Goal: Task Accomplishment & Management: Manage account settings

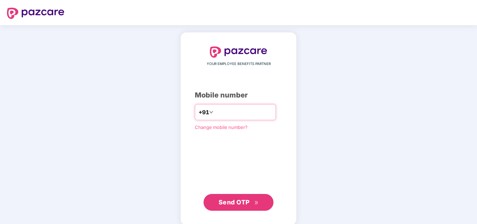
click at [265, 115] on input "number" at bounding box center [243, 112] width 57 height 11
type input "**********"
click at [234, 204] on span "Send OTP" at bounding box center [234, 202] width 31 height 7
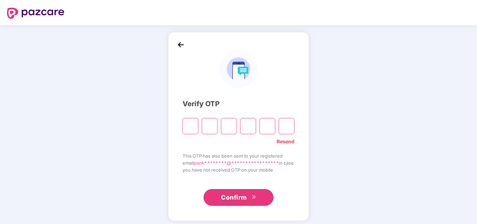
type input "*"
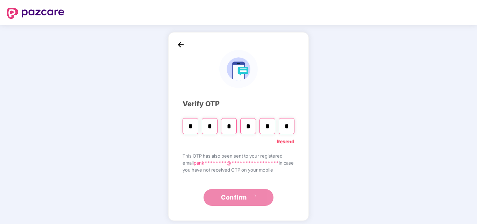
type input "*"
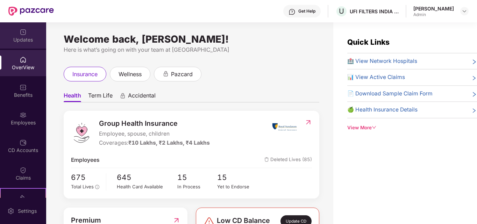
click at [24, 38] on div "Updates" at bounding box center [23, 39] width 46 height 7
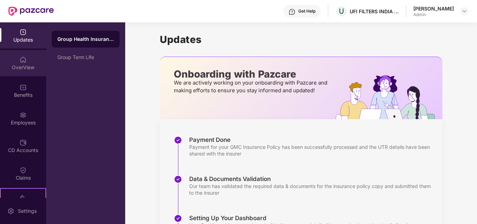
click at [24, 62] on img at bounding box center [23, 59] width 7 height 7
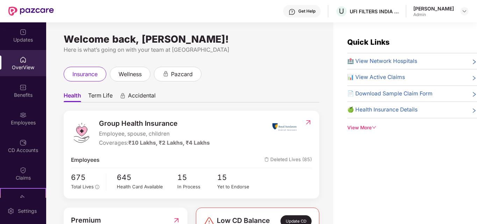
click at [373, 131] on div "View More" at bounding box center [412, 127] width 130 height 7
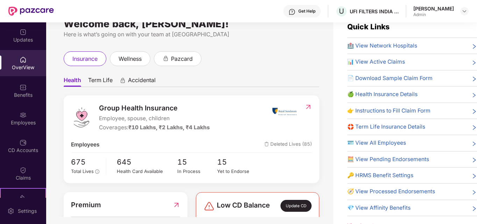
scroll to position [22, 0]
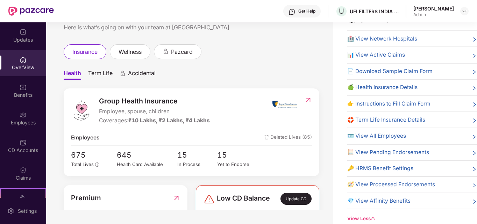
click at [394, 153] on span "🧮 View Pending Endorsements" at bounding box center [388, 152] width 82 height 8
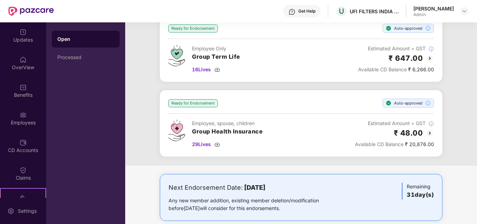
scroll to position [56, 0]
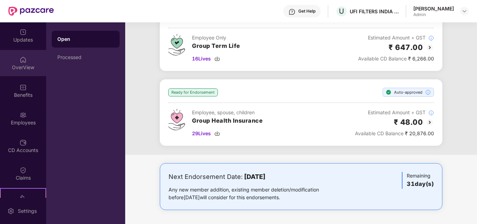
click at [26, 67] on div "OverView" at bounding box center [23, 67] width 46 height 7
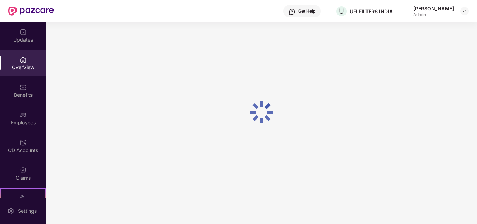
scroll to position [22, 0]
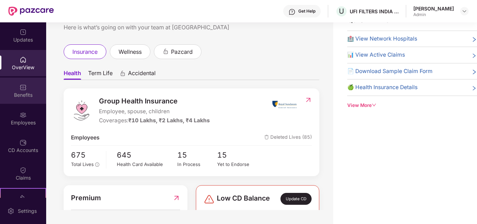
click at [26, 89] on div "Benefits" at bounding box center [23, 91] width 46 height 26
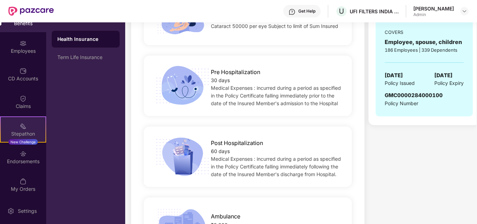
scroll to position [73, 0]
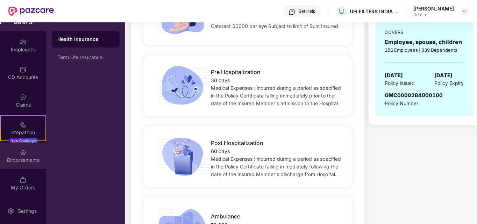
click at [23, 161] on div "Endorsements" at bounding box center [23, 160] width 46 height 7
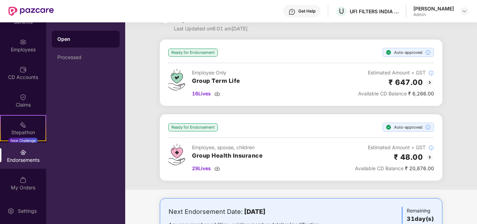
scroll to position [56, 0]
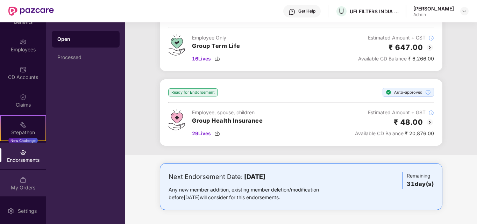
click at [24, 189] on div "My Orders" at bounding box center [23, 187] width 46 height 7
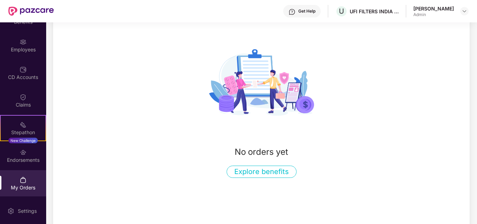
scroll to position [77, 0]
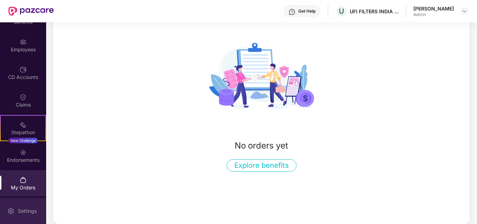
click at [31, 212] on div "Settings" at bounding box center [27, 211] width 23 height 7
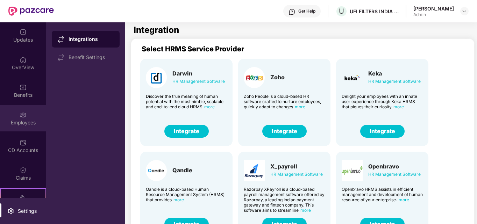
click at [24, 116] on img at bounding box center [23, 115] width 7 height 7
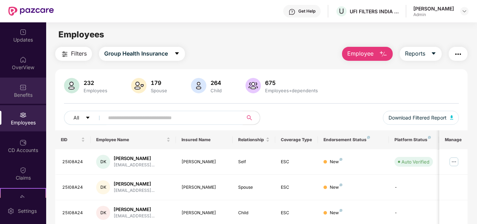
click at [26, 92] on div "Benefits" at bounding box center [23, 95] width 46 height 7
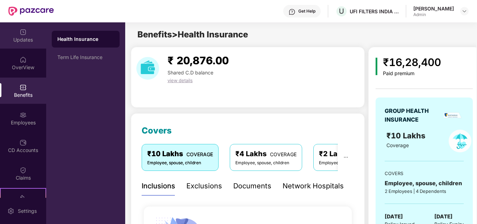
click at [20, 35] on img at bounding box center [23, 32] width 7 height 7
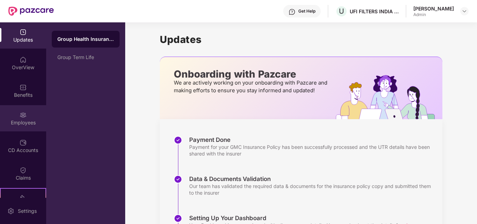
click at [28, 122] on div "Employees" at bounding box center [23, 122] width 46 height 7
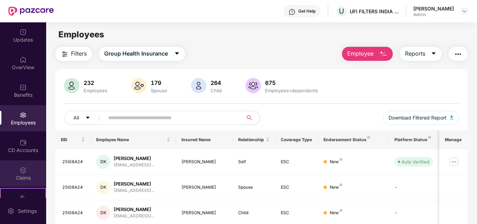
click at [25, 175] on div "Claims" at bounding box center [23, 178] width 46 height 7
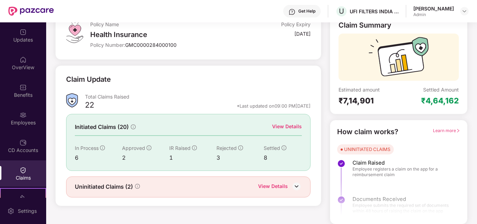
scroll to position [50, 0]
click at [288, 127] on div "View Details" at bounding box center [287, 126] width 30 height 8
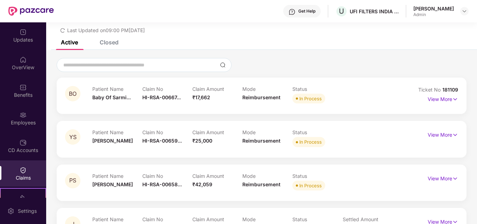
scroll to position [50, 0]
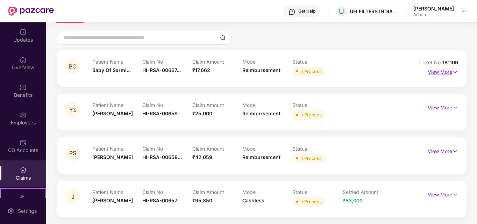
click at [435, 71] on p "View More" at bounding box center [443, 70] width 30 height 9
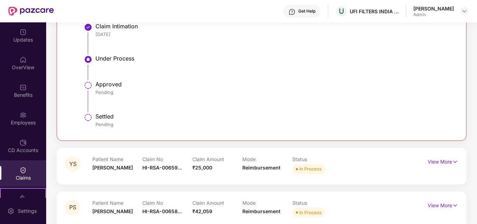
scroll to position [295, 0]
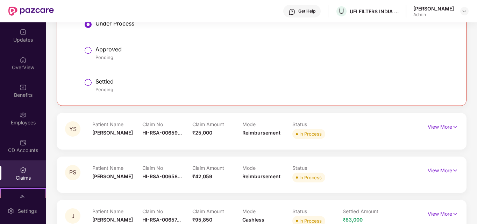
click at [442, 127] on p "View More" at bounding box center [443, 125] width 30 height 9
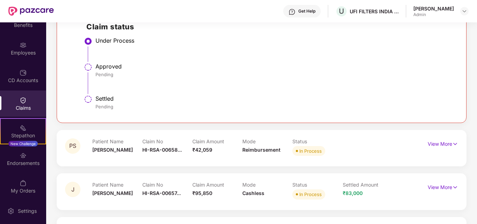
scroll to position [505, 0]
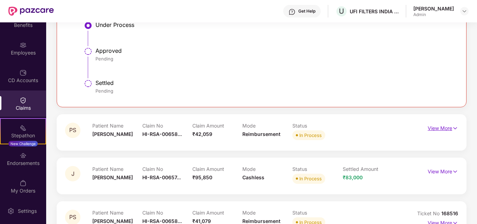
click at [449, 127] on p "View More" at bounding box center [443, 127] width 30 height 9
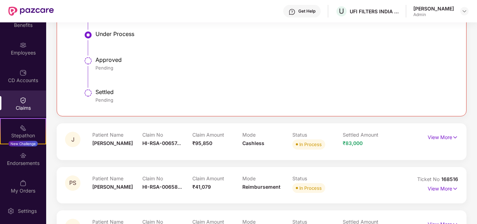
scroll to position [784, 0]
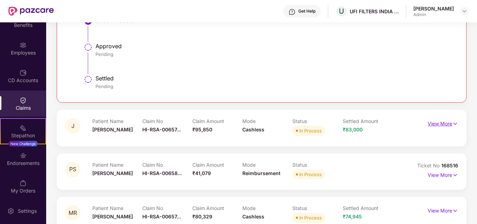
click at [436, 122] on p "View More" at bounding box center [443, 122] width 30 height 9
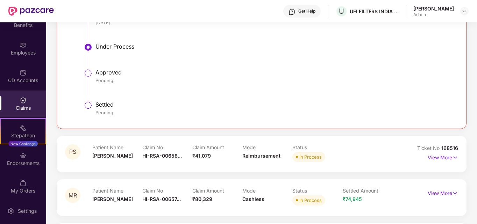
scroll to position [1029, 0]
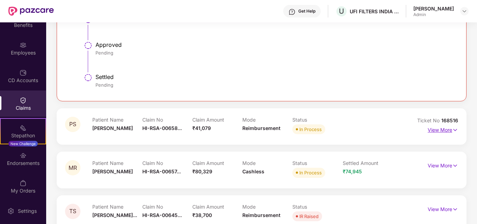
click at [447, 131] on p "View More" at bounding box center [443, 129] width 30 height 9
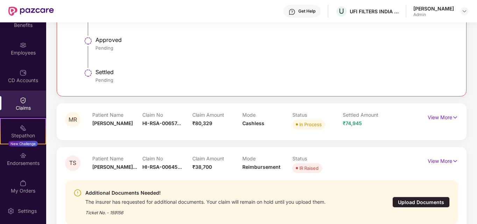
scroll to position [1414, 0]
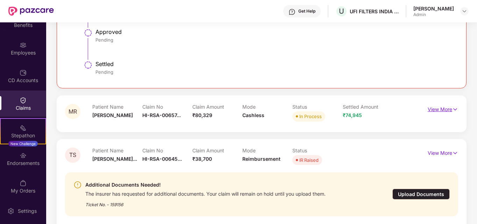
click at [446, 109] on p "View More" at bounding box center [443, 108] width 30 height 9
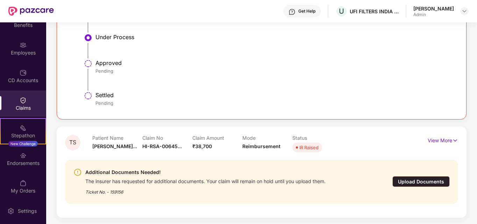
scroll to position [1627, 0]
click at [444, 138] on p "View More" at bounding box center [443, 138] width 30 height 9
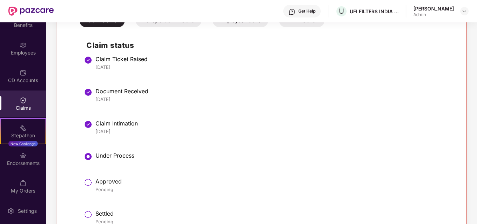
scroll to position [0, 0]
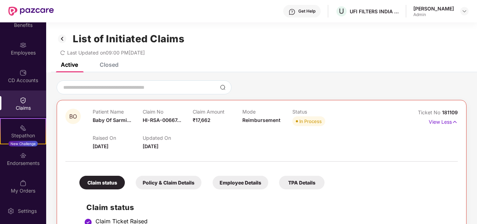
click at [110, 66] on div "Closed" at bounding box center [109, 64] width 19 height 7
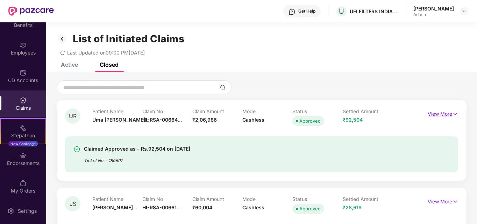
click at [440, 114] on p "View More" at bounding box center [443, 112] width 30 height 9
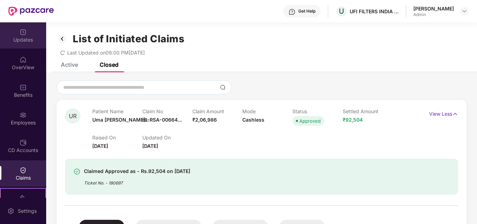
click at [17, 24] on div "Updates" at bounding box center [23, 35] width 46 height 26
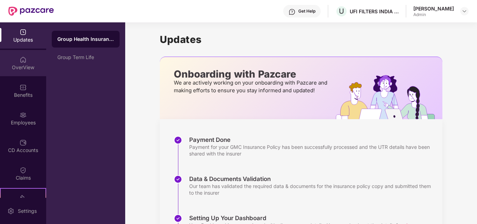
click at [22, 66] on div "OverView" at bounding box center [23, 67] width 46 height 7
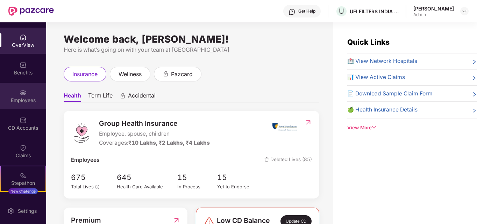
scroll to position [35, 0]
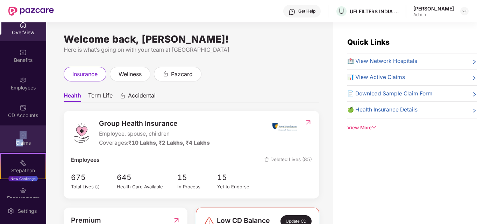
click at [21, 139] on div "Claims" at bounding box center [23, 139] width 46 height 26
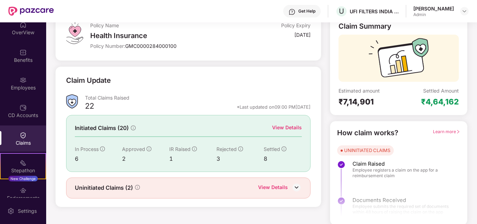
scroll to position [50, 0]
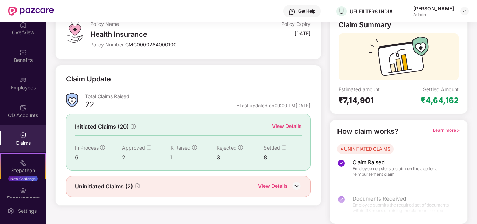
click at [271, 188] on div "View Details" at bounding box center [273, 186] width 30 height 9
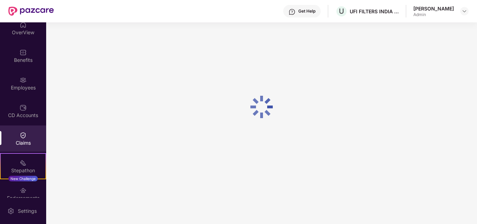
scroll to position [22, 0]
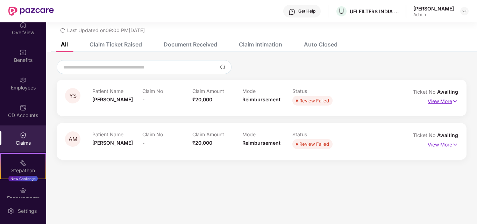
click at [449, 103] on p "View More" at bounding box center [443, 100] width 30 height 9
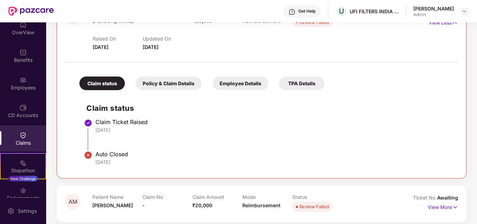
scroll to position [107, 0]
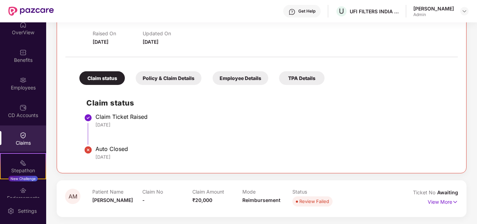
click at [320, 135] on li "Claim Ticket Raised [DATE]" at bounding box center [268, 132] width 365 height 32
click at [294, 133] on li "Claim Ticket Raised [DATE]" at bounding box center [268, 132] width 365 height 32
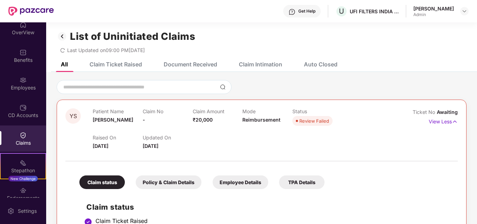
scroll to position [0, 0]
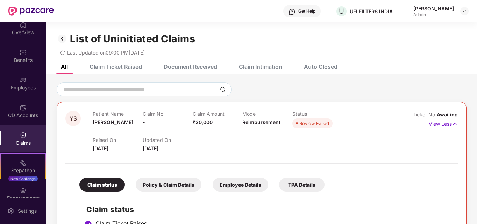
click at [26, 140] on div "Claims" at bounding box center [23, 143] width 46 height 7
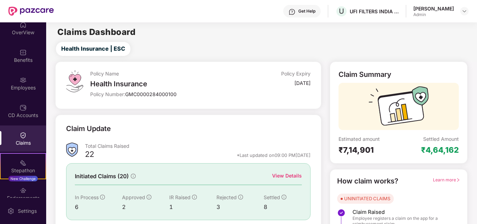
click at [126, 84] on div "Health Insurance" at bounding box center [163, 84] width 147 height 8
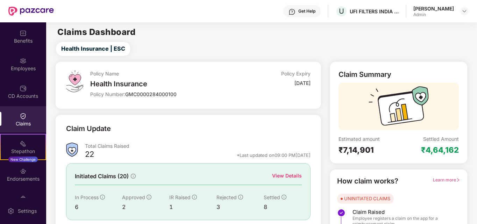
scroll to position [73, 0]
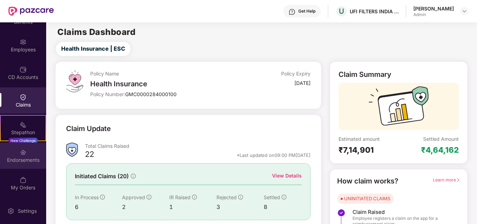
click at [23, 156] on img at bounding box center [23, 152] width 7 height 7
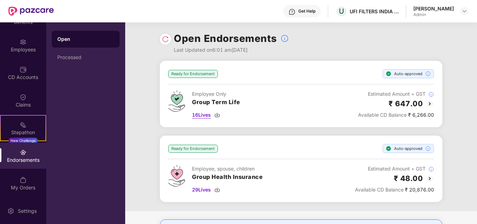
click at [213, 115] on div "16 Lives" at bounding box center [216, 115] width 48 height 8
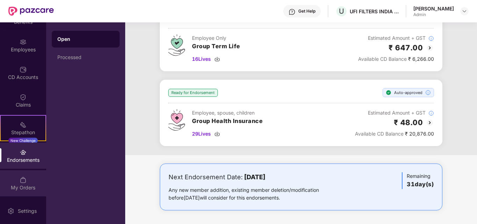
scroll to position [56, 0]
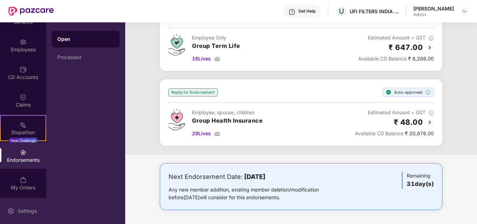
click at [31, 211] on div "Settings" at bounding box center [27, 211] width 23 height 7
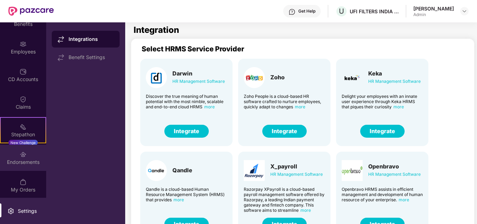
scroll to position [73, 0]
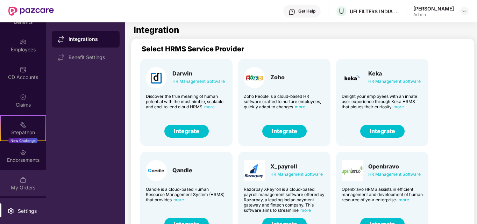
click at [30, 188] on div "My Orders" at bounding box center [23, 187] width 46 height 7
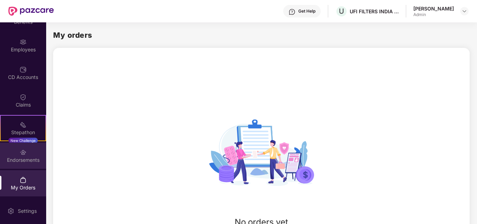
click at [20, 161] on div "Endorsements" at bounding box center [23, 160] width 46 height 7
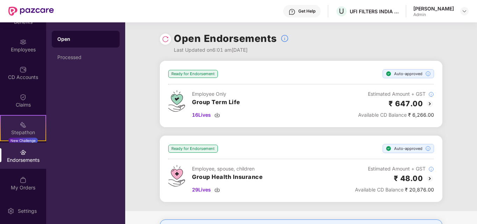
click at [21, 132] on div "Stepathon" at bounding box center [23, 132] width 45 height 7
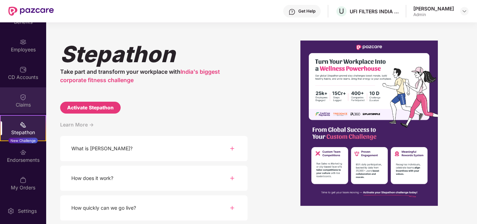
click at [25, 105] on div "Claims" at bounding box center [23, 104] width 46 height 7
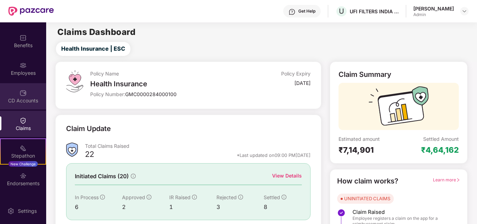
scroll to position [38, 0]
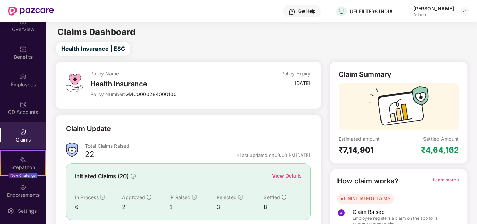
click at [439, 181] on span "Learn more" at bounding box center [446, 179] width 27 height 5
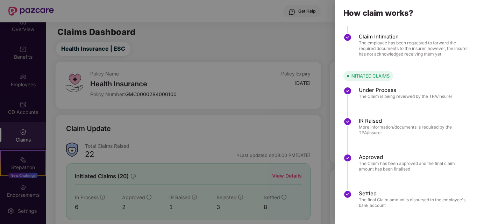
scroll to position [85, 0]
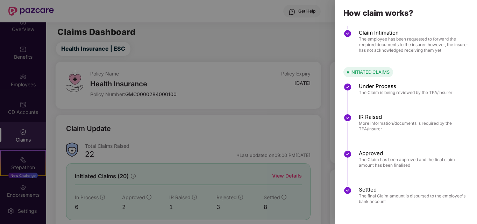
click at [21, 108] on div at bounding box center [238, 112] width 477 height 224
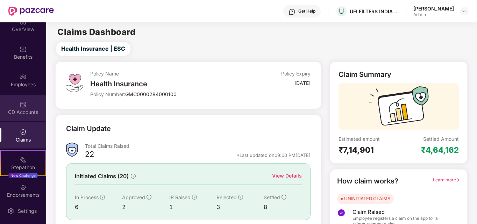
click at [21, 108] on img at bounding box center [23, 104] width 7 height 7
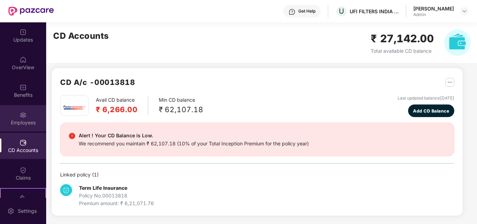
click at [23, 121] on div "Employees" at bounding box center [23, 122] width 46 height 7
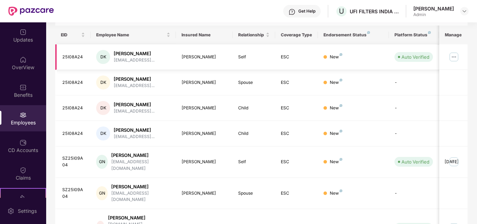
scroll to position [140, 0]
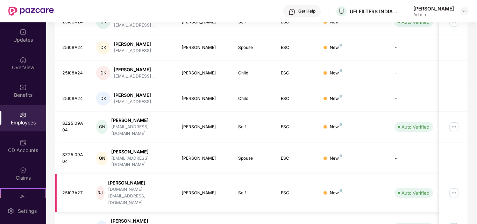
click at [455, 188] on img at bounding box center [454, 193] width 11 height 11
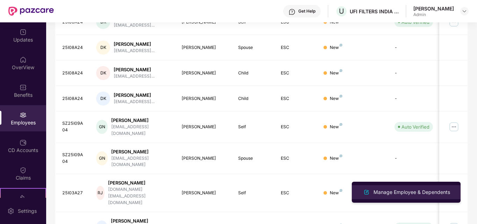
click at [398, 190] on div "Manage Employee & Dependents" at bounding box center [411, 193] width 79 height 8
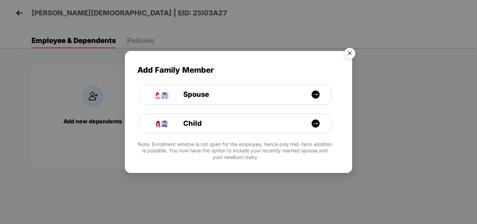
click at [351, 54] on img "Close" at bounding box center [350, 55] width 20 height 20
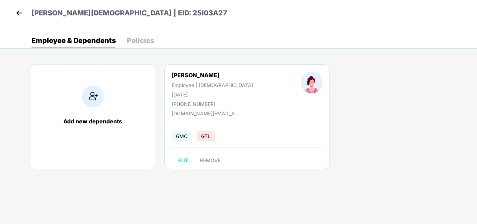
click at [219, 79] on div "Reetu Jain Employee | Female 24 Sept 1979 +917838513333" at bounding box center [212, 89] width 129 height 35
click at [148, 176] on div "Add new dependents Reetu Jain Employee | Female 24 Sept 1979 +917838513333 rett…" at bounding box center [246, 120] width 461 height 133
click at [17, 11] on img at bounding box center [19, 13] width 10 height 10
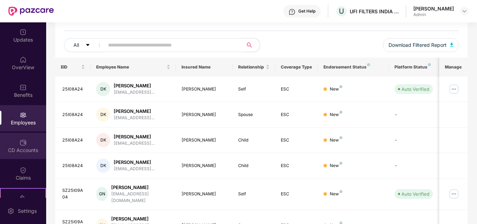
scroll to position [70, 0]
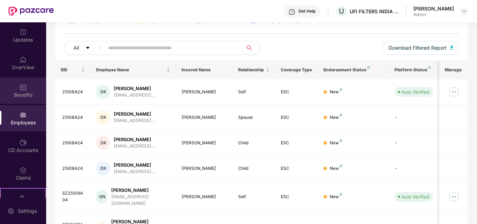
click at [27, 95] on div "Benefits" at bounding box center [23, 95] width 46 height 7
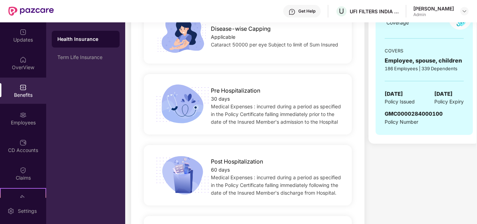
scroll to position [455, 0]
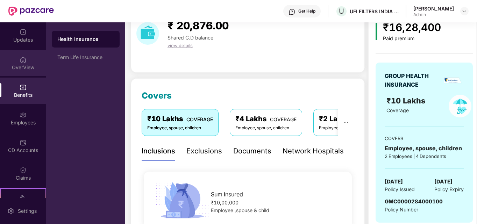
click at [24, 66] on div "OverView" at bounding box center [23, 67] width 46 height 7
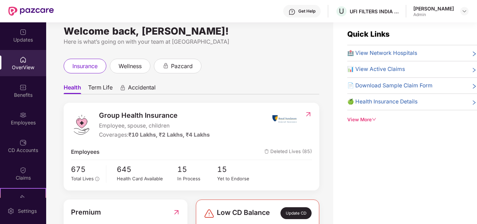
scroll to position [0, 0]
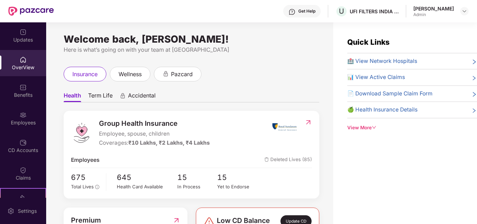
click at [360, 128] on div "View More" at bounding box center [412, 127] width 130 height 7
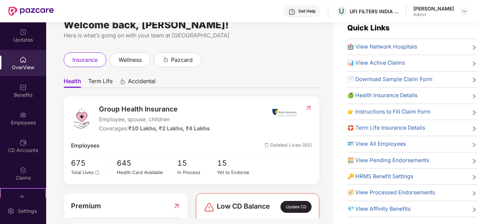
scroll to position [22, 0]
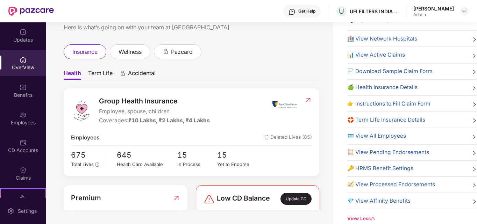
click at [372, 134] on span "🪪 View All Employees" at bounding box center [376, 136] width 59 height 8
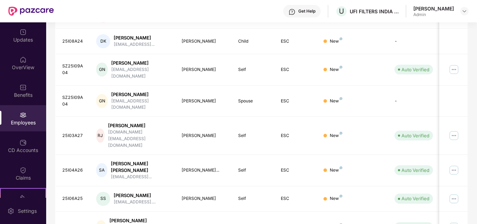
scroll to position [206, 0]
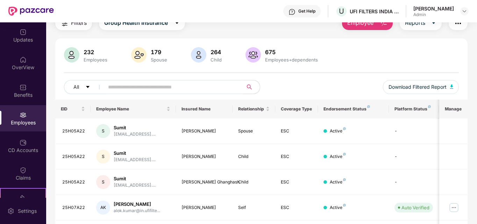
scroll to position [0, 0]
